Goal: Information Seeking & Learning: Learn about a topic

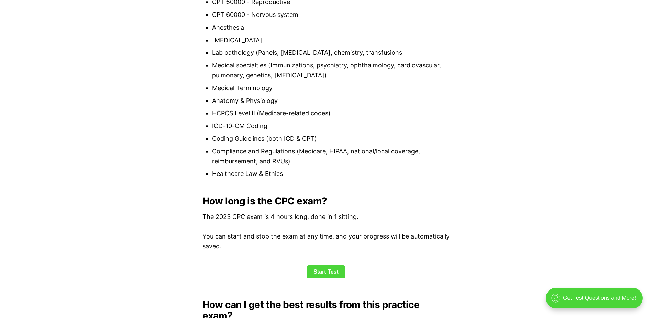
scroll to position [790, 0]
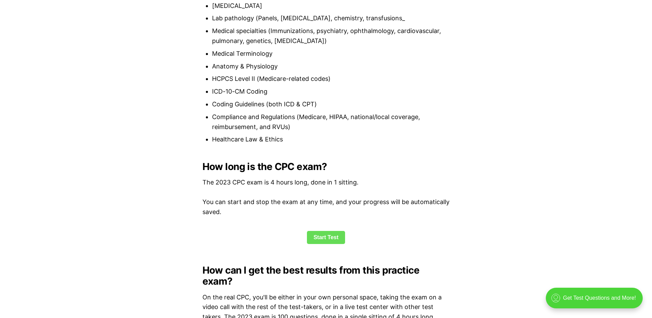
click at [324, 237] on link "Start Test" at bounding box center [326, 237] width 38 height 13
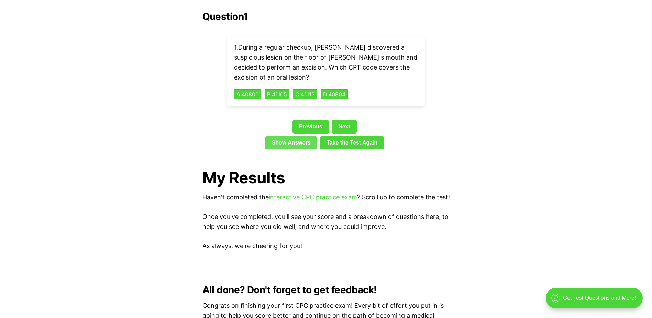
click at [296, 136] on link "Show Answers" at bounding box center [291, 142] width 52 height 13
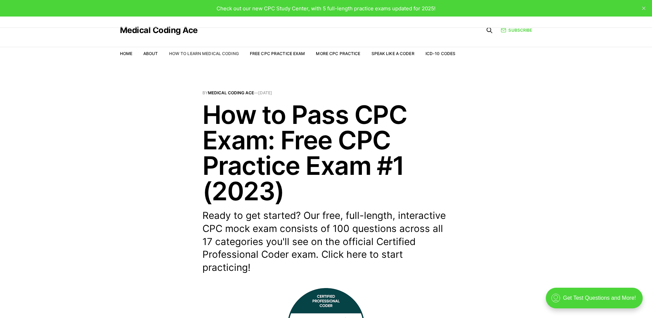
click at [193, 53] on link "How to Learn Medical Coding" at bounding box center [204, 53] width 70 height 5
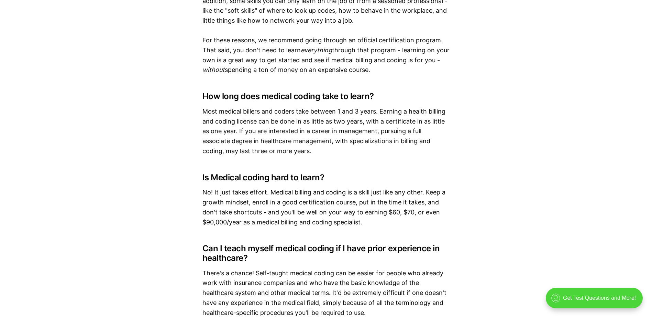
scroll to position [4158, 0]
